Goal: Information Seeking & Learning: Learn about a topic

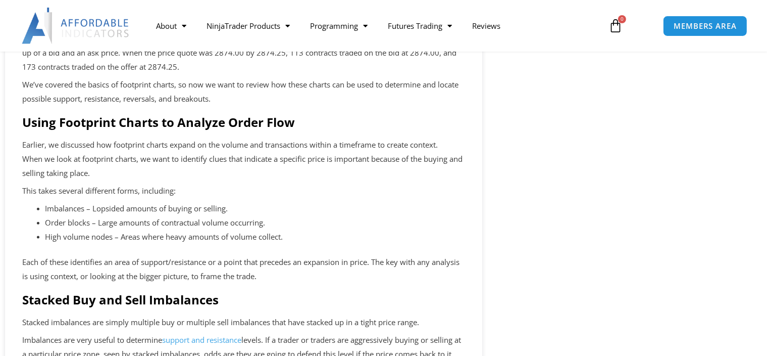
scroll to position [1175, 0]
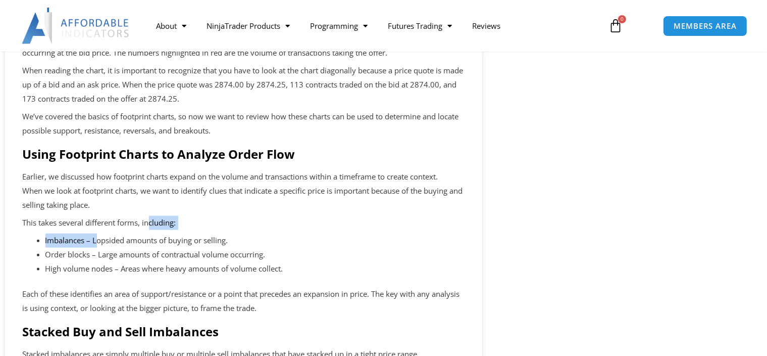
drag, startPoint x: 99, startPoint y: 241, endPoint x: 153, endPoint y: 227, distance: 56.5
click at [109, 256] on li "Order blocks – Large amounts of contractual volume occurring." at bounding box center [254, 255] width 419 height 14
click at [107, 244] on li "Imbalances – Lopsided amounts of buying or selling." at bounding box center [254, 240] width 419 height 14
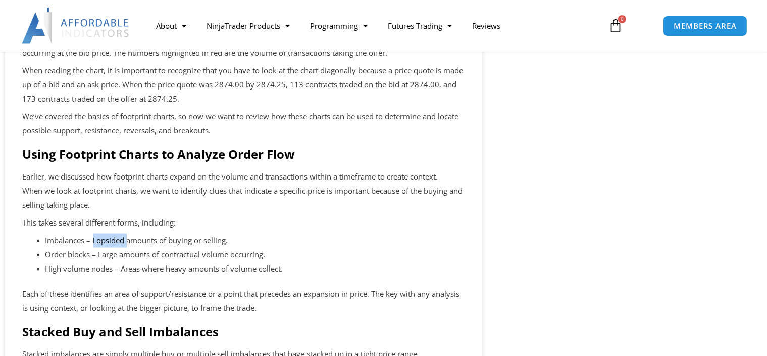
click at [100, 247] on div at bounding box center [100, 247] width 0 height 0
click at [305, 210] on p "Earlier, we discussed how footprint charts expand on the volume and transaction…" at bounding box center [244, 191] width 442 height 42
click at [188, 257] on li "Order blocks – Large amounts of contractual volume occurring." at bounding box center [254, 255] width 419 height 14
click at [182, 261] on div at bounding box center [182, 261] width 0 height 0
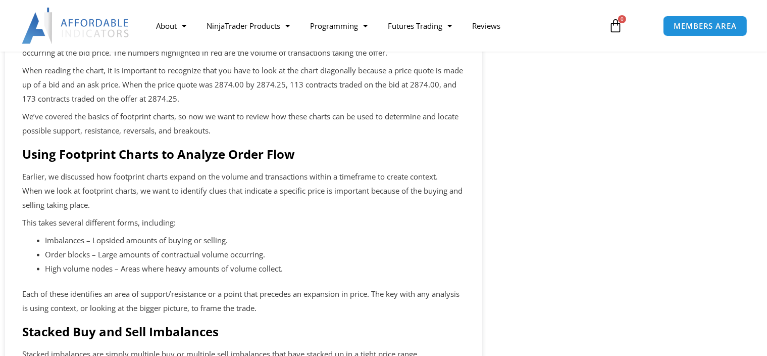
click at [305, 226] on p "This takes several different forms, including:" at bounding box center [244, 223] width 442 height 14
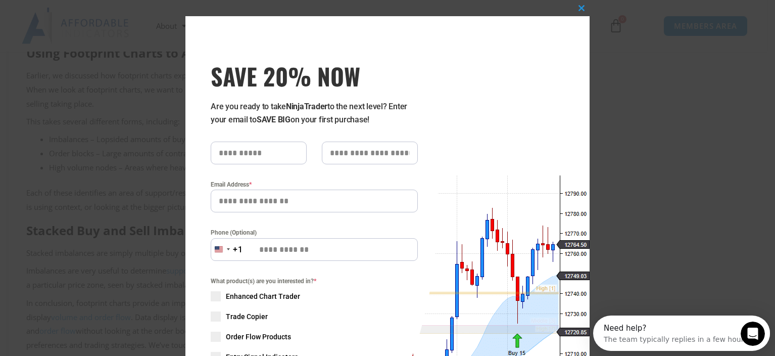
scroll to position [0, 0]
